Goal: Check status: Check status

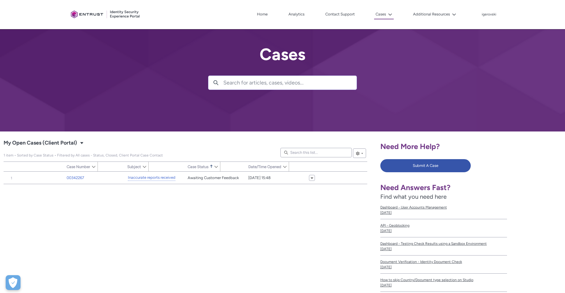
type input "214"
type input "316"
type input "324"
type input "257"
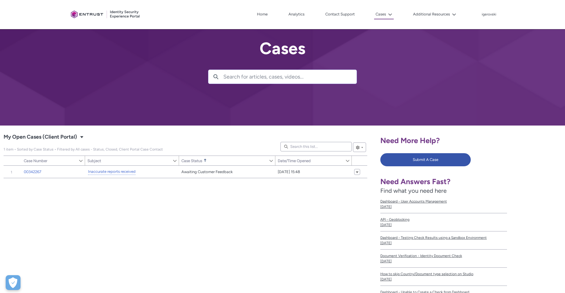
scroll to position [6, 0]
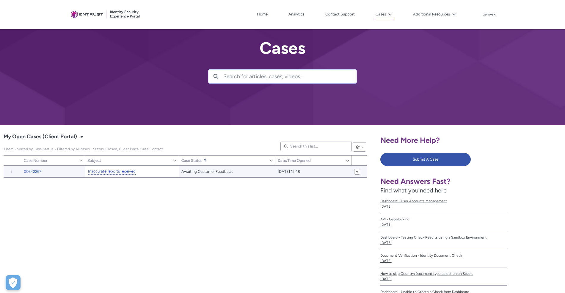
click at [129, 168] on link "Inaccurate reports received" at bounding box center [112, 171] width 48 height 6
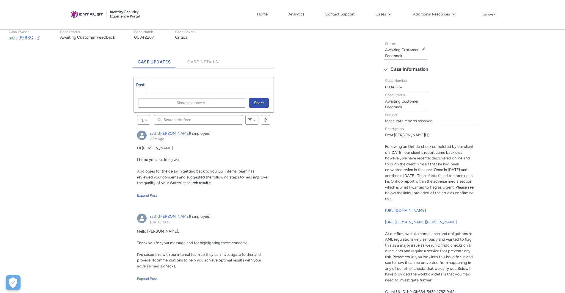
click at [150, 190] on div "Hi [PERSON_NAME], I hope you are doing well. Apologies for the delay in getting…" at bounding box center [203, 171] width 133 height 53
click at [150, 193] on div "Expand Post" at bounding box center [203, 195] width 133 height 5
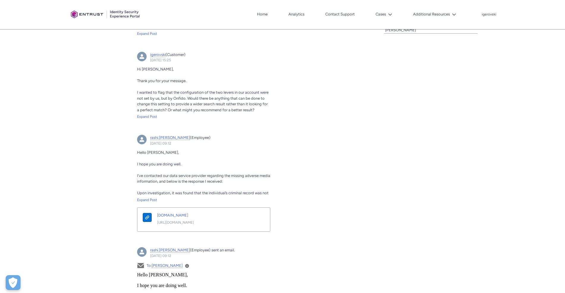
scroll to position [489, 0]
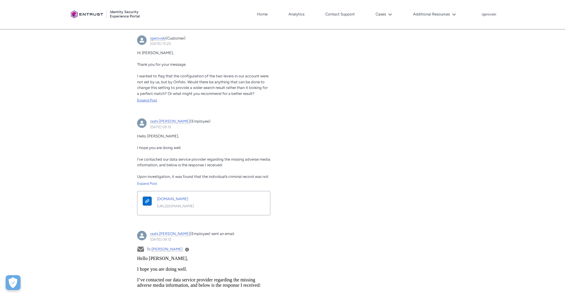
click at [150, 97] on div "Expand Post" at bounding box center [203, 99] width 133 height 5
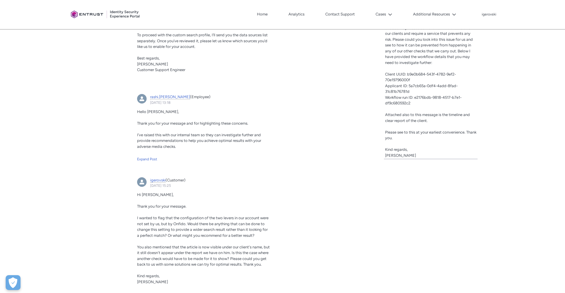
scroll to position [353, 0]
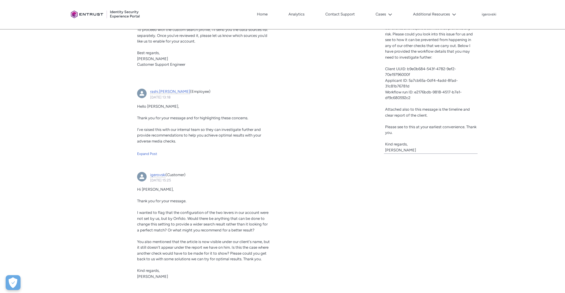
click at [141, 146] on div "Hello [PERSON_NAME], Thank you for your message and for highlighting these conc…" at bounding box center [203, 129] width 133 height 53
click at [143, 151] on div "Expand Post" at bounding box center [203, 153] width 133 height 5
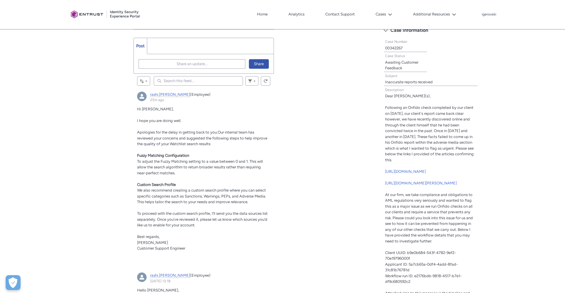
scroll to position [169, 0]
